Goal: Participate in discussion

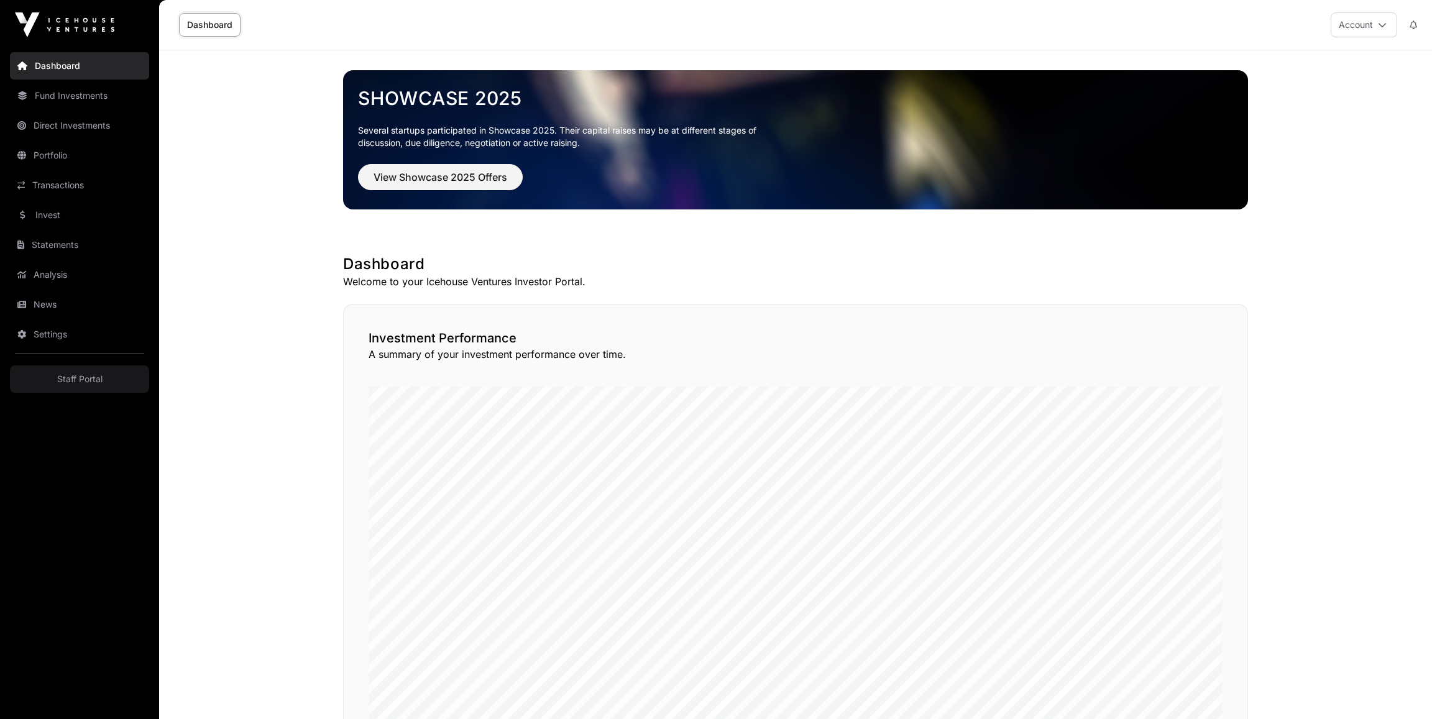
click at [80, 89] on link "Fund Investments" at bounding box center [79, 95] width 139 height 27
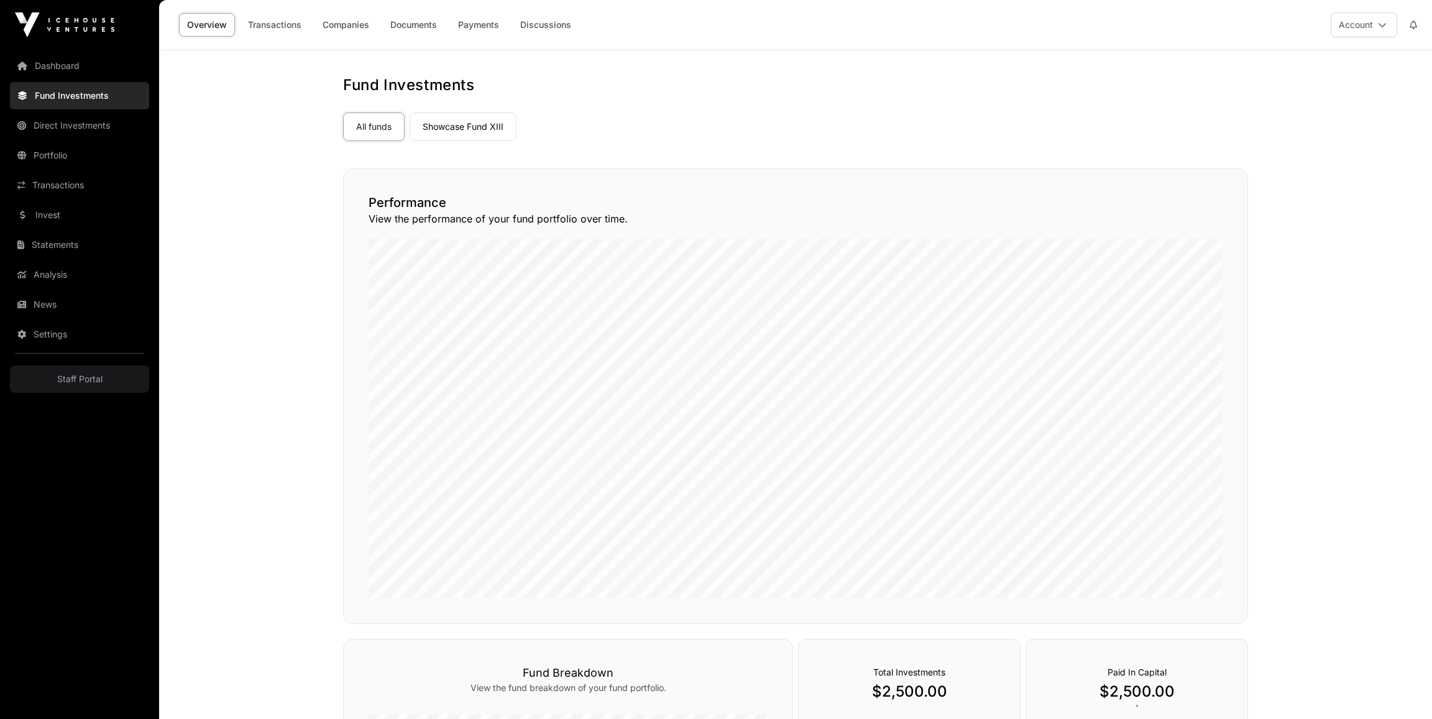
click at [545, 17] on link "Discussions" at bounding box center [545, 25] width 67 height 24
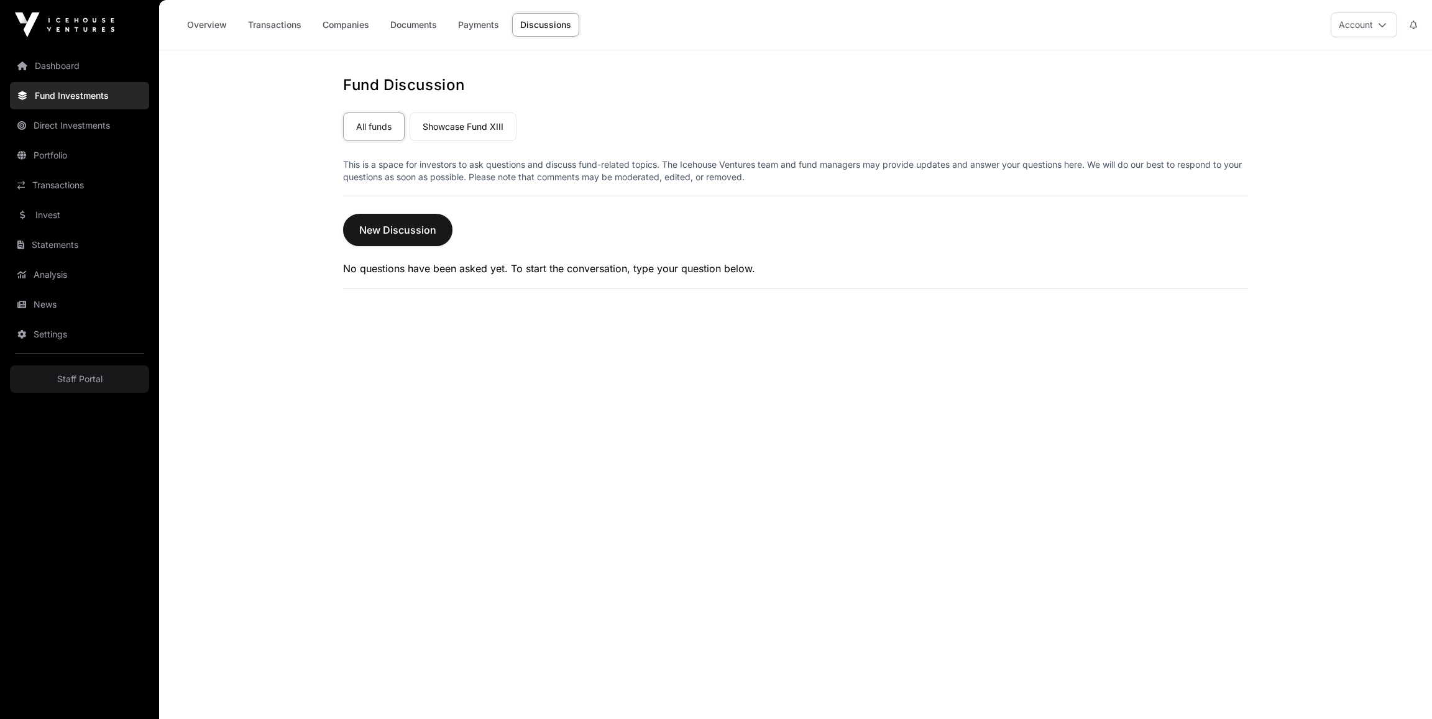
click at [468, 121] on link "Showcase Fund XIII" at bounding box center [463, 126] width 107 height 29
click at [376, 139] on link "All funds" at bounding box center [374, 126] width 62 height 29
click at [76, 373] on link "Staff Portal" at bounding box center [79, 378] width 139 height 27
